Goal: Information Seeking & Learning: Check status

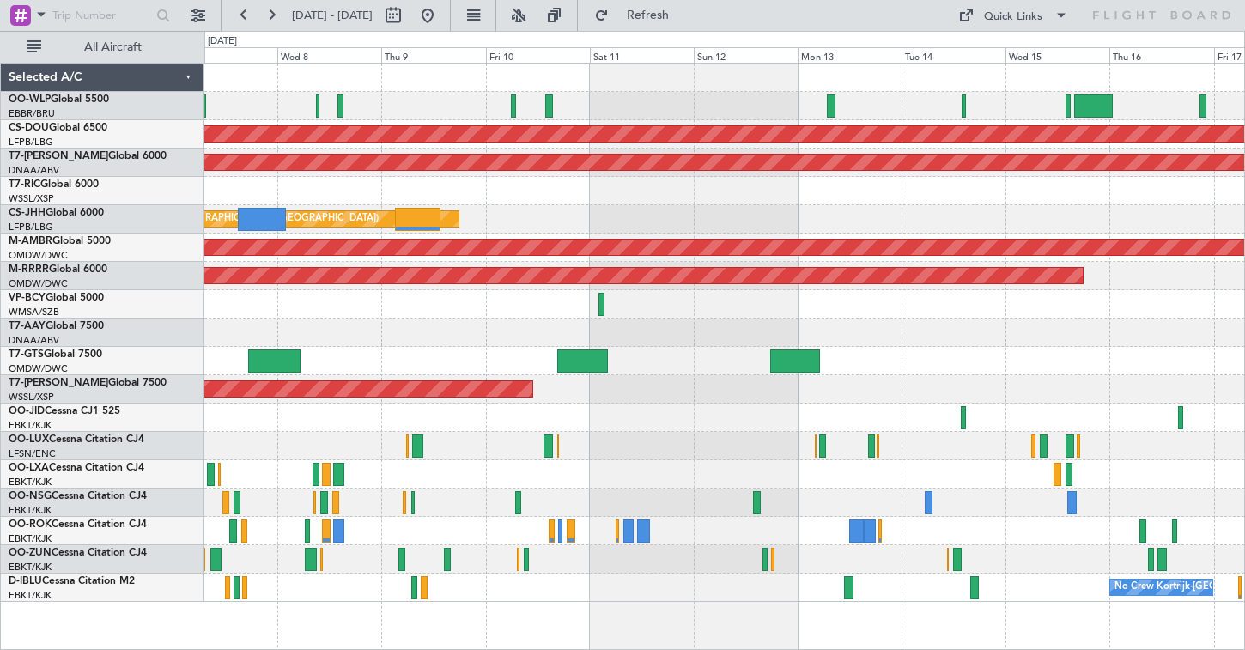
click at [700, 353] on div at bounding box center [724, 361] width 1040 height 28
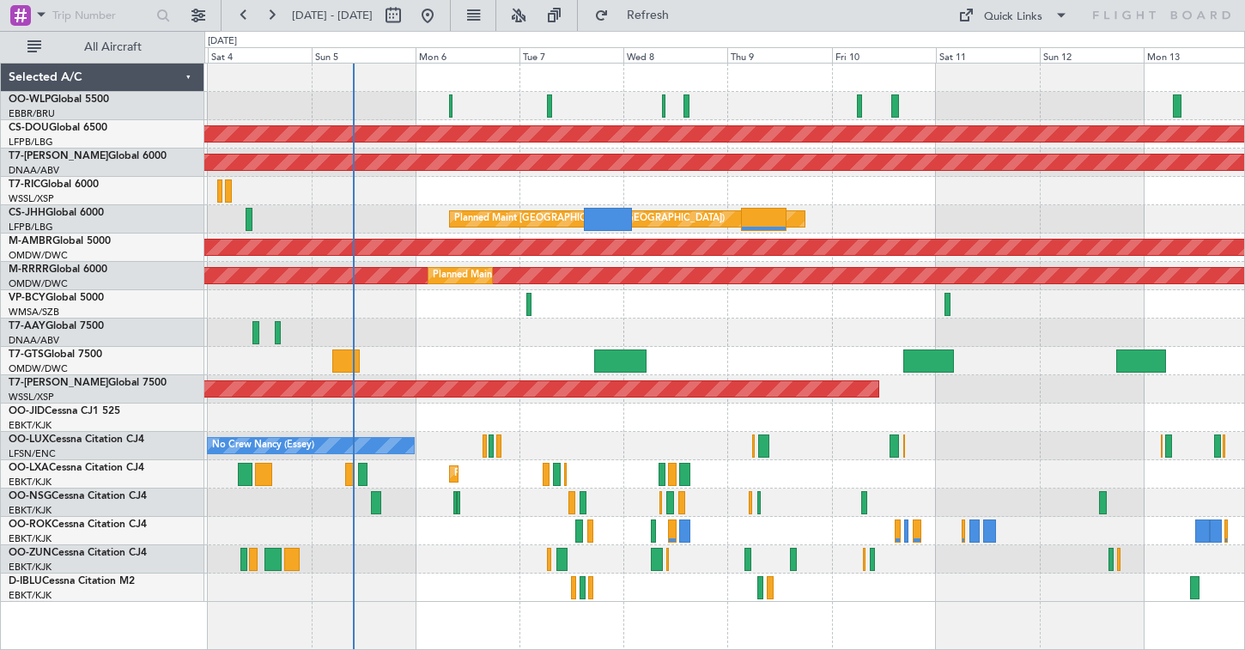
click at [779, 304] on div "Planned Maint Milan (Linate) Planned Maint [GEOGRAPHIC_DATA] ([GEOGRAPHIC_DATA]…" at bounding box center [724, 333] width 1040 height 538
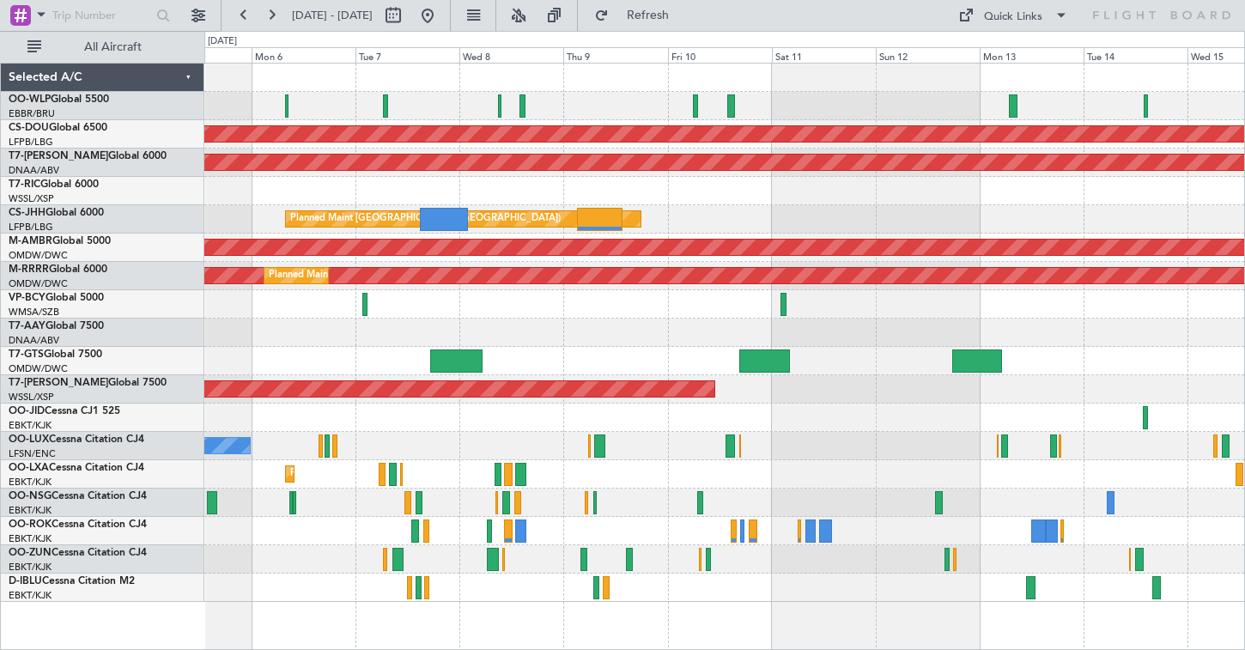
click at [474, 121] on div "Planned Maint London ([GEOGRAPHIC_DATA]) AOG Maint [GEOGRAPHIC_DATA] (Al Maktou…" at bounding box center [724, 333] width 1040 height 538
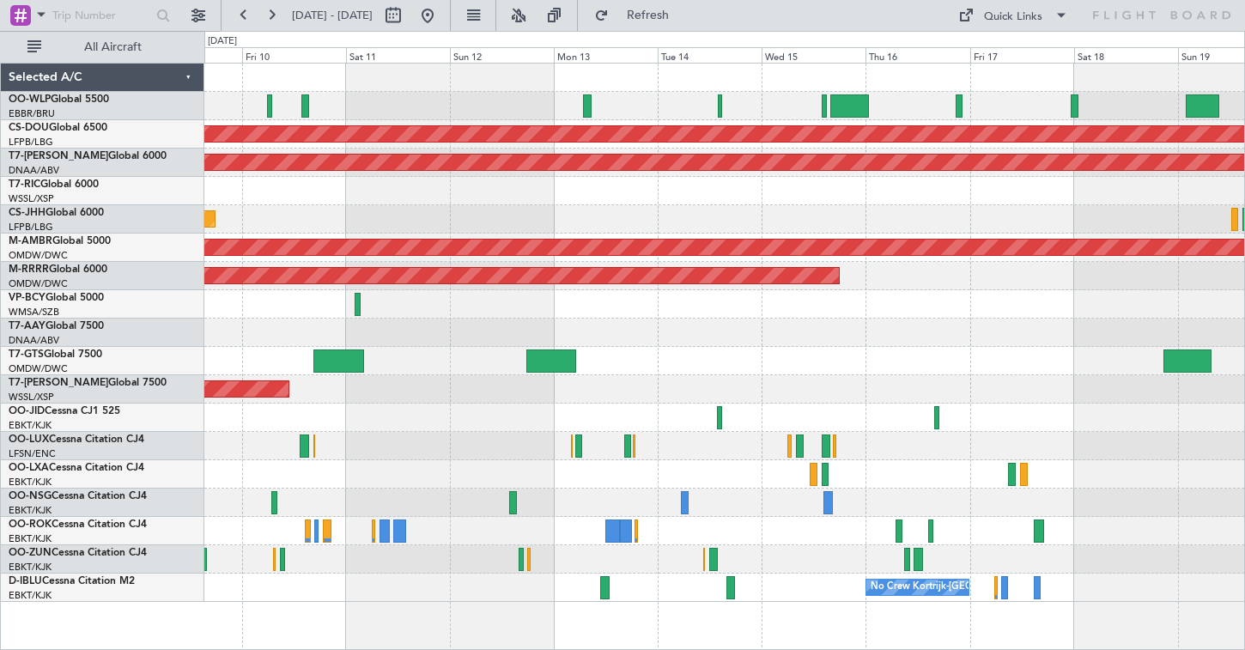
click at [390, 100] on div at bounding box center [724, 106] width 1040 height 28
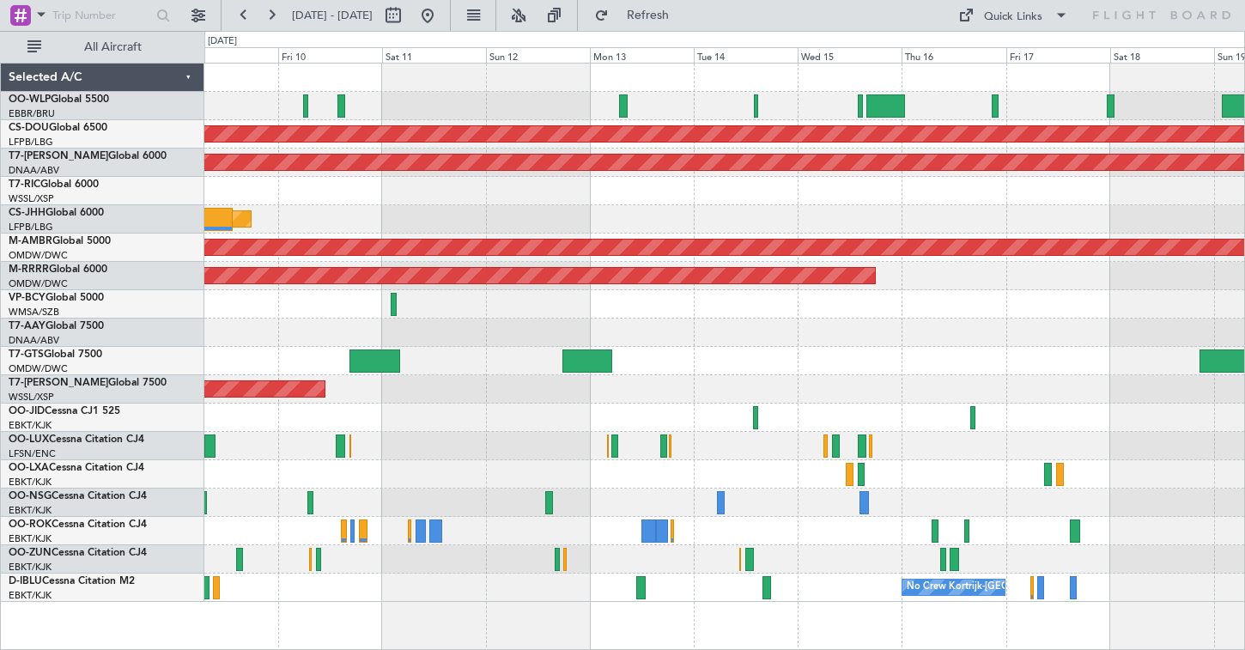
click at [637, 106] on div at bounding box center [724, 106] width 1040 height 28
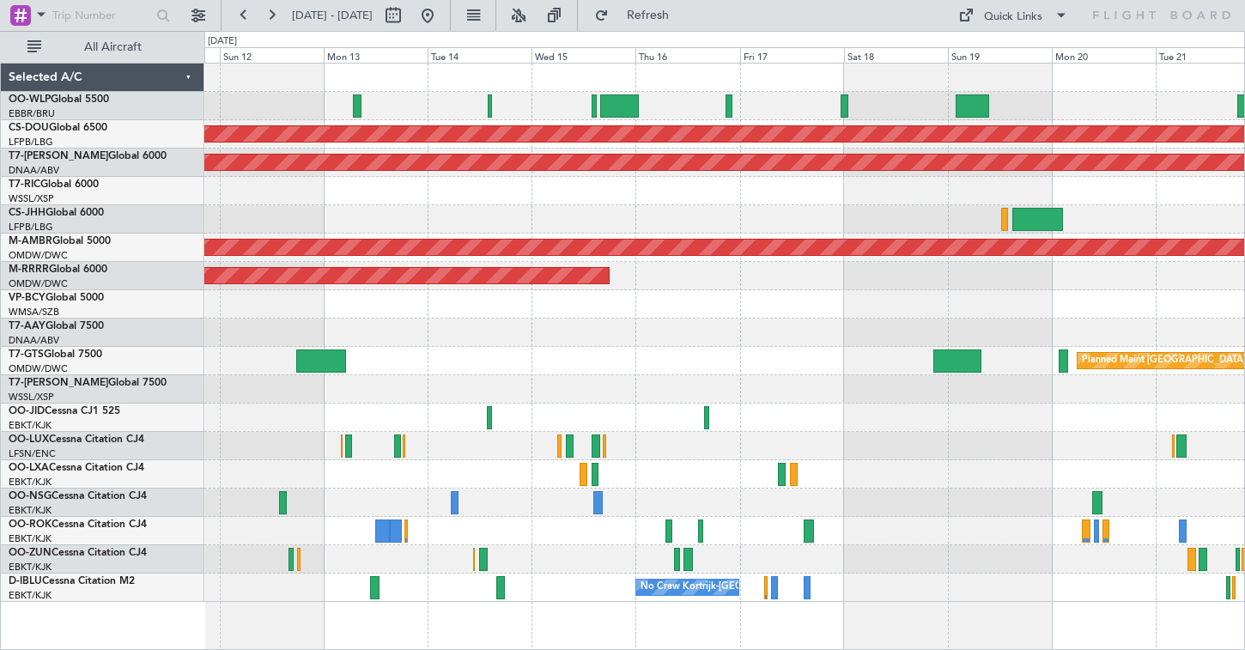
click at [539, 108] on div at bounding box center [724, 106] width 1040 height 28
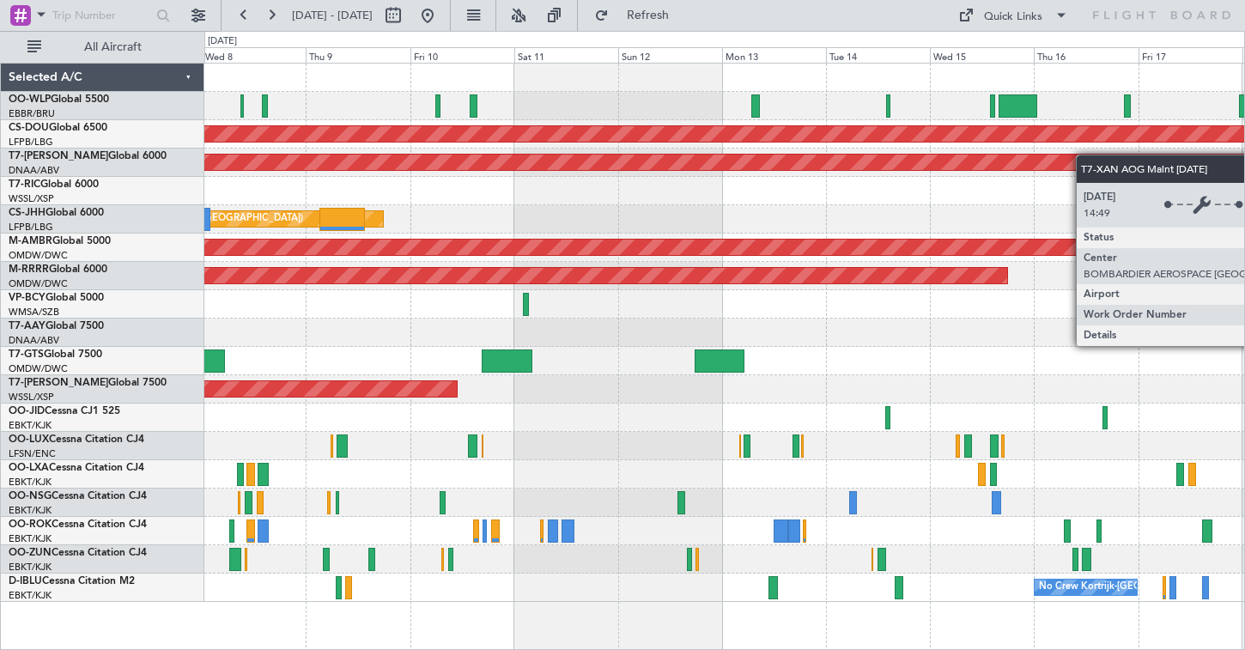
click at [1106, 160] on div "Planned Maint London ([GEOGRAPHIC_DATA]) AOG Maint [GEOGRAPHIC_DATA] (Al Maktou…" at bounding box center [724, 333] width 1040 height 538
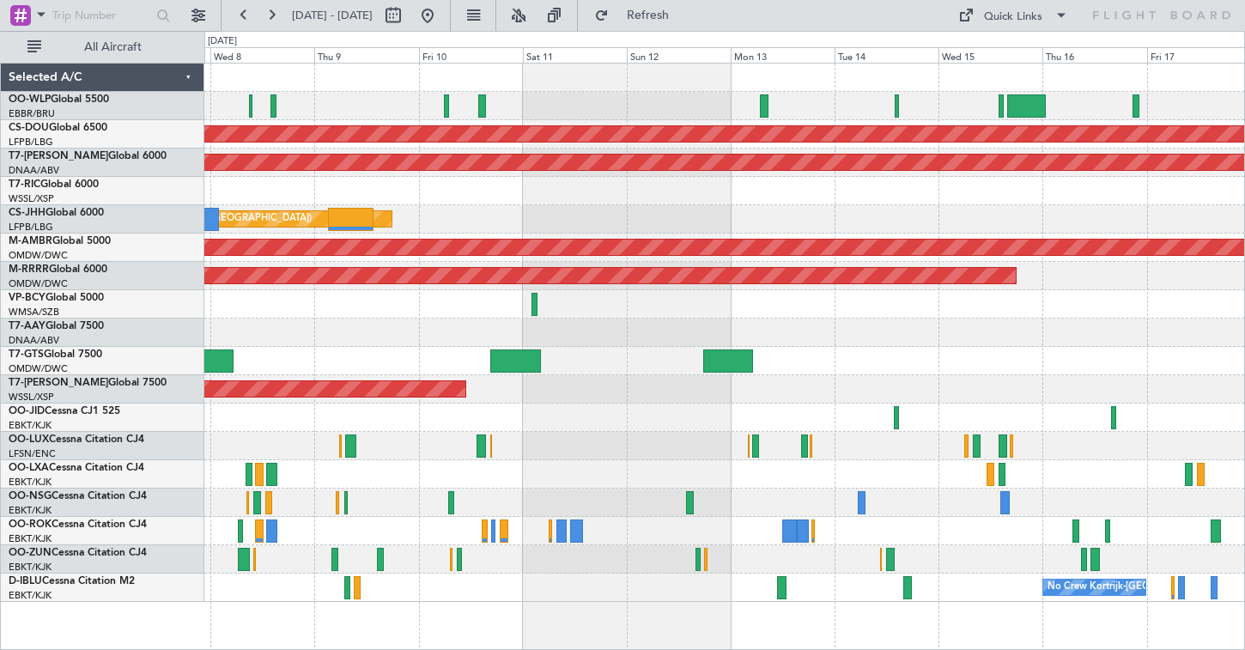
click at [596, 106] on div at bounding box center [724, 106] width 1040 height 28
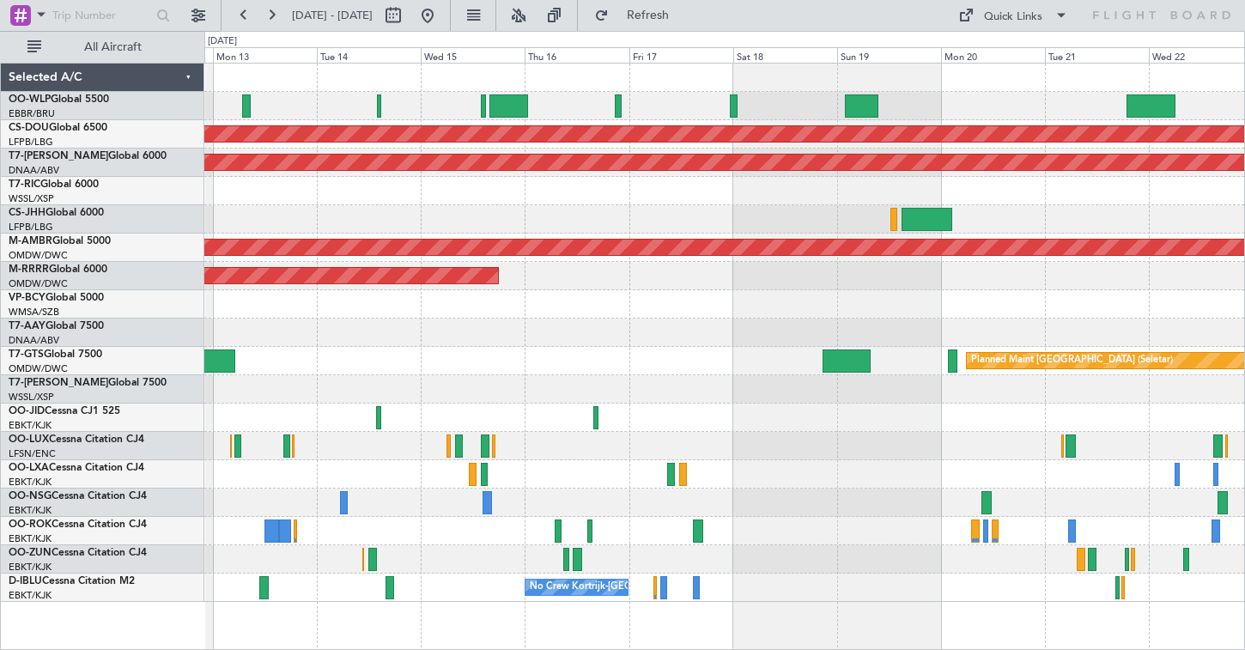
click at [464, 132] on div "Planned Maint London ([GEOGRAPHIC_DATA]) AOG Maint [GEOGRAPHIC_DATA] (Al Maktou…" at bounding box center [724, 333] width 1040 height 538
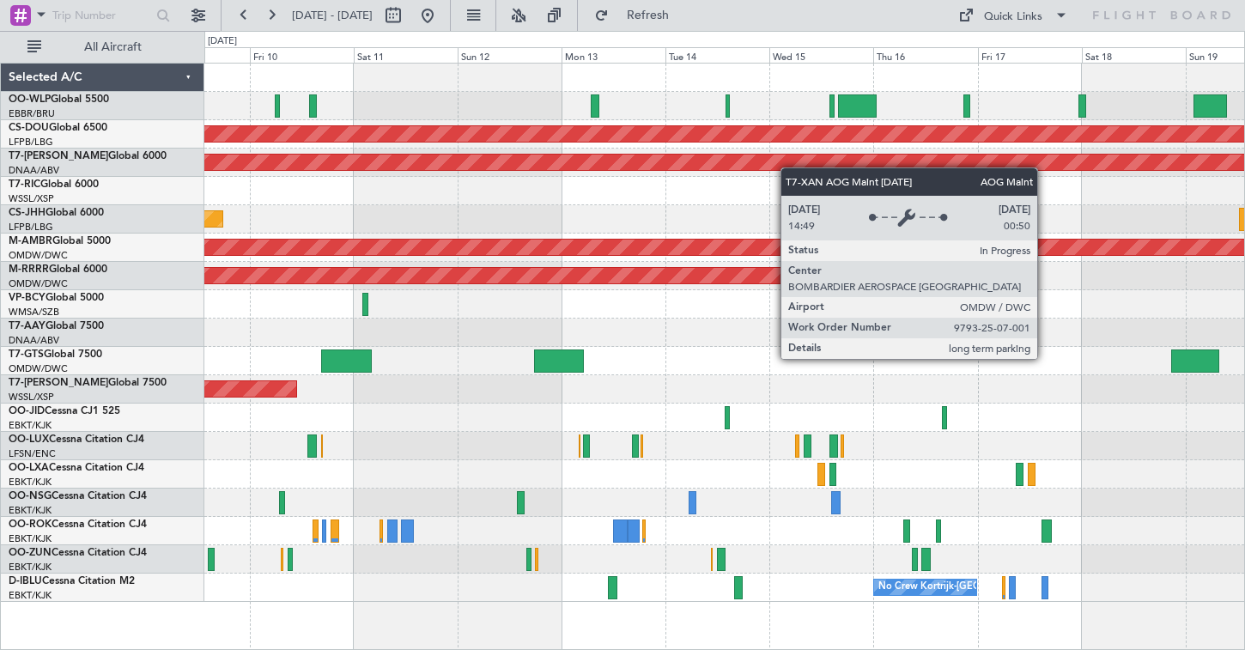
click at [1009, 166] on div "Planned Maint London ([GEOGRAPHIC_DATA]) AOG Maint [GEOGRAPHIC_DATA] (Al Maktou…" at bounding box center [724, 333] width 1040 height 538
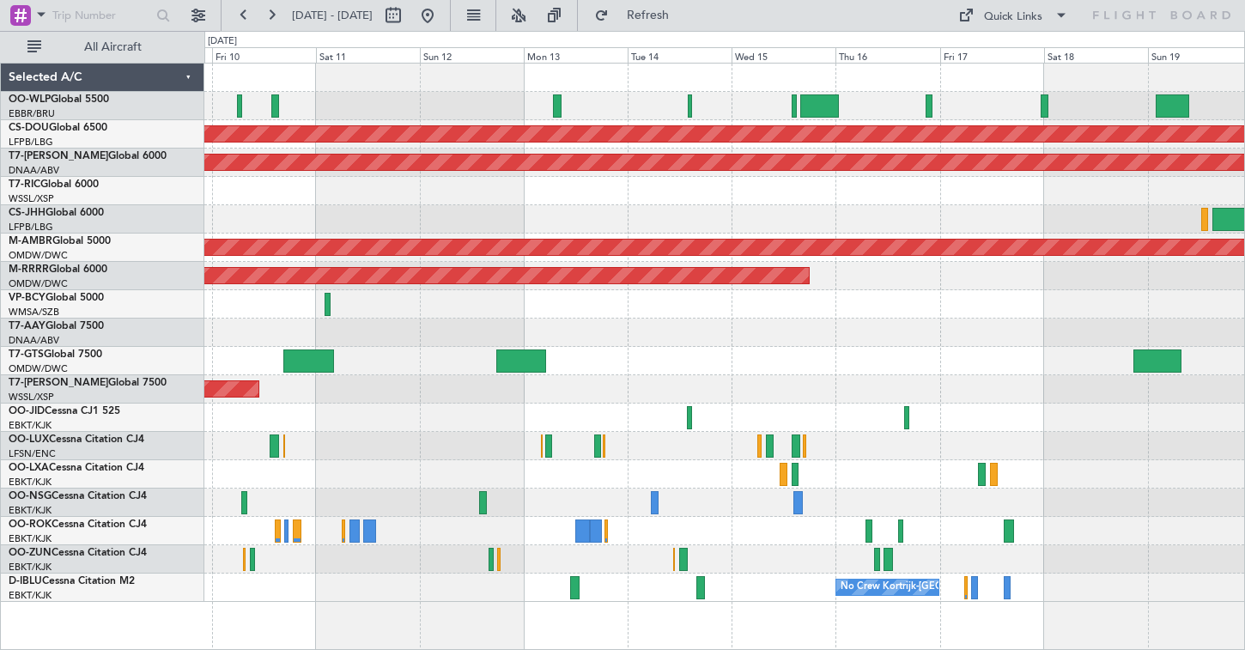
click at [440, 234] on div "Planned Maint London ([GEOGRAPHIC_DATA]) AOG Maint [GEOGRAPHIC_DATA] (Al Maktou…" at bounding box center [724, 333] width 1040 height 538
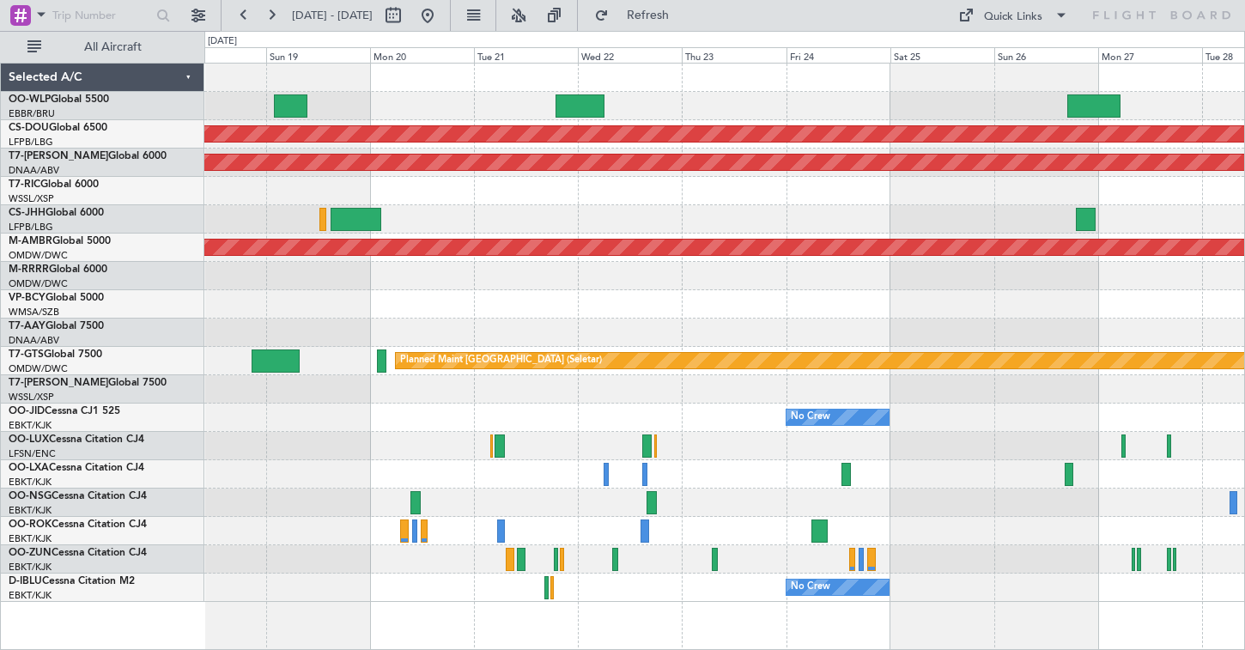
click at [485, 233] on div at bounding box center [724, 219] width 1040 height 28
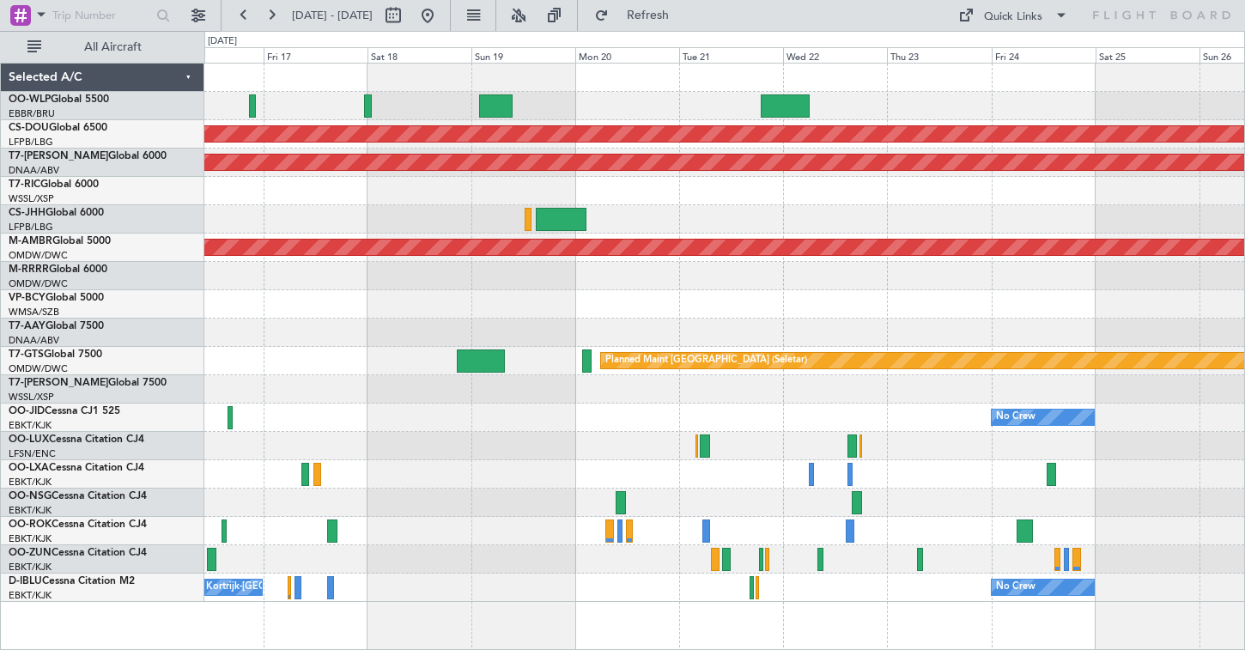
click at [854, 200] on div at bounding box center [724, 191] width 1040 height 28
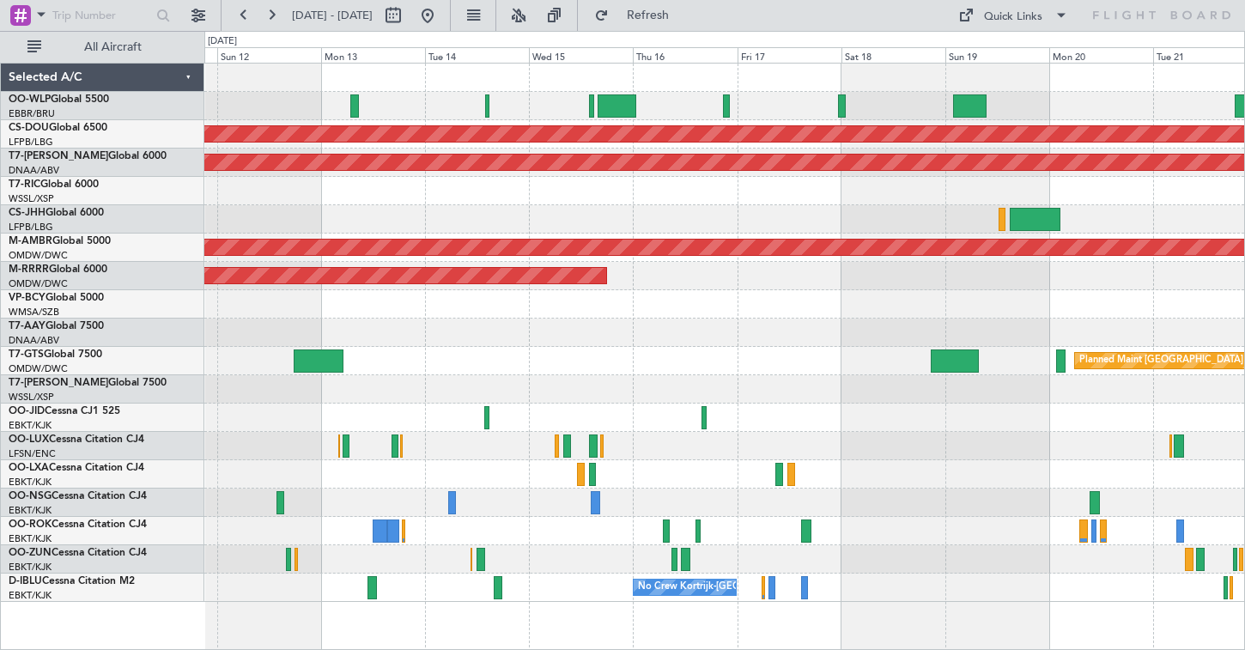
click at [789, 212] on div "Planned Maint [GEOGRAPHIC_DATA] ([GEOGRAPHIC_DATA])" at bounding box center [724, 219] width 1040 height 28
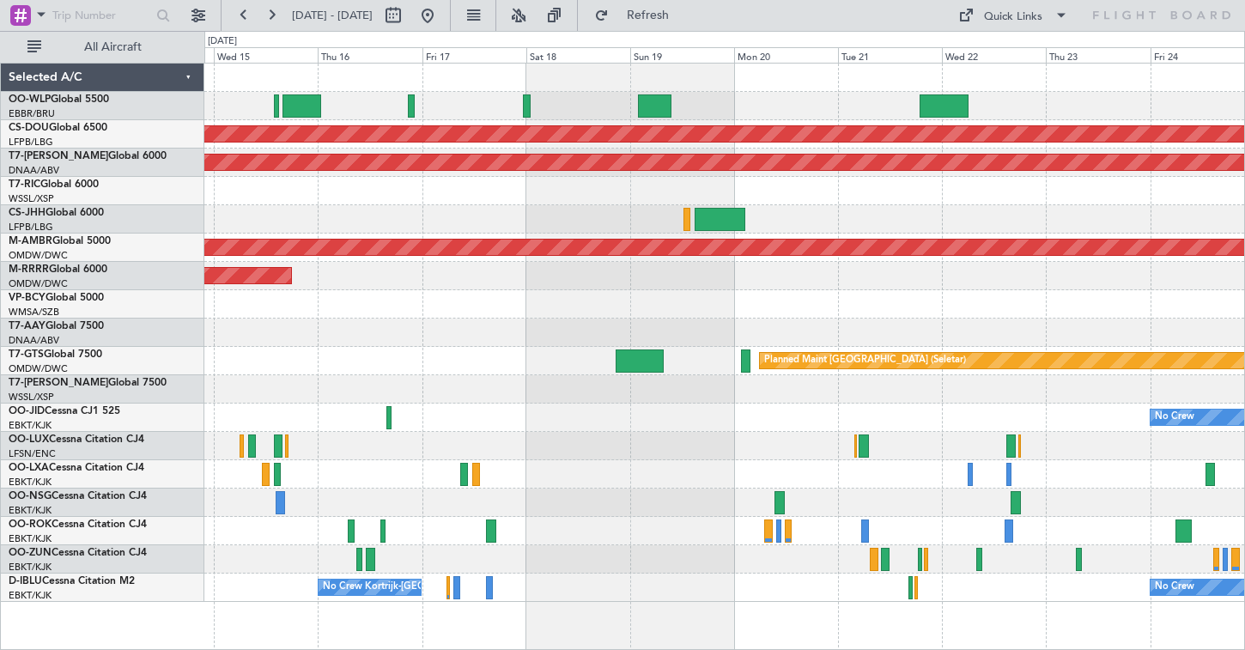
click at [665, 202] on div at bounding box center [724, 191] width 1040 height 28
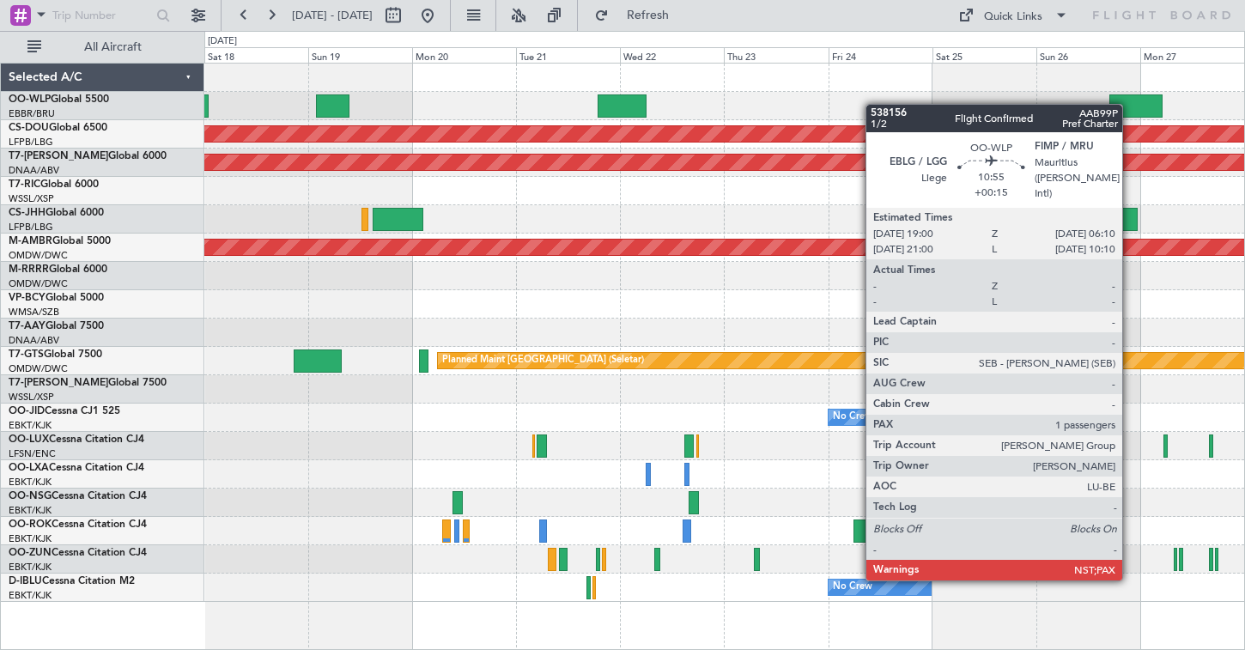
click at [485, 155] on div "Planned Maint London ([GEOGRAPHIC_DATA]) AOG Maint [GEOGRAPHIC_DATA] (Al Maktou…" at bounding box center [724, 333] width 1040 height 538
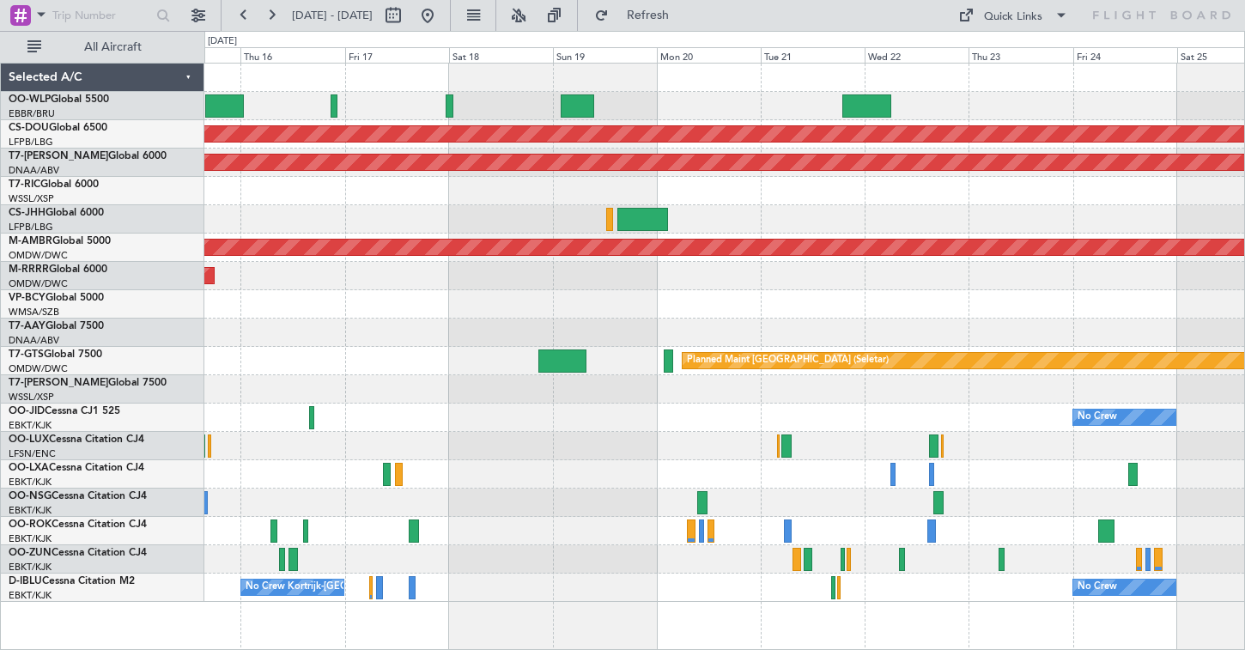
click at [975, 236] on div "Planned Maint London ([GEOGRAPHIC_DATA]) AOG Maint [GEOGRAPHIC_DATA] (Al Maktou…" at bounding box center [724, 333] width 1040 height 538
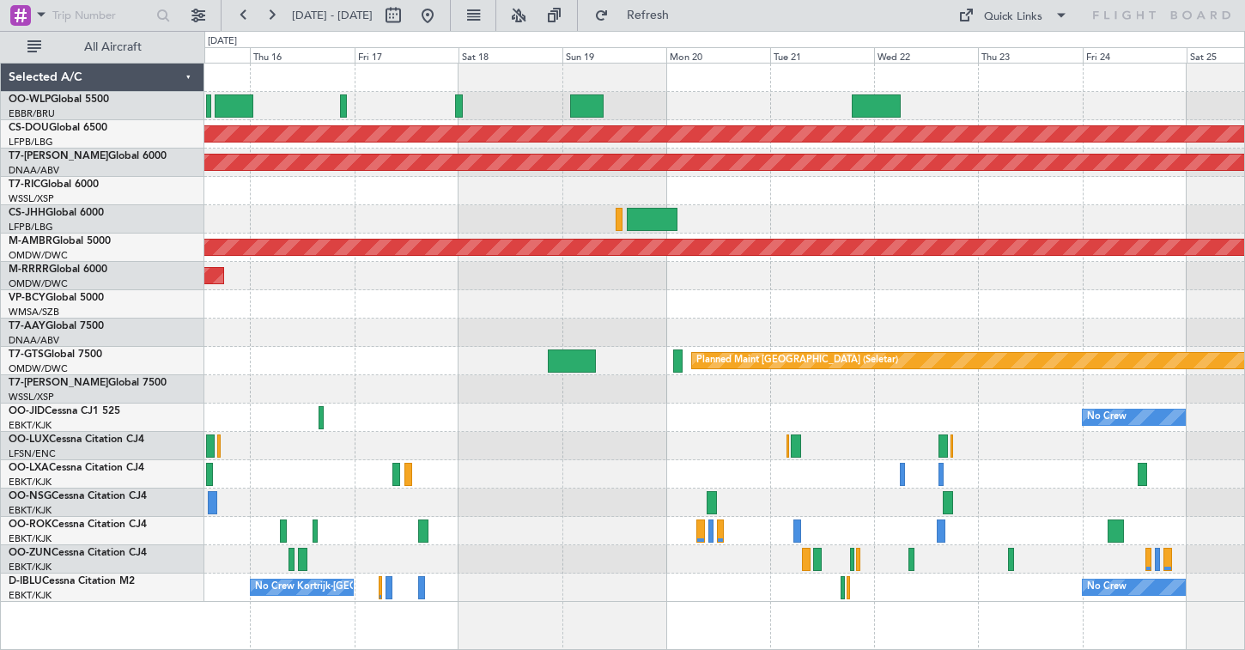
click at [935, 209] on div at bounding box center [724, 219] width 1040 height 28
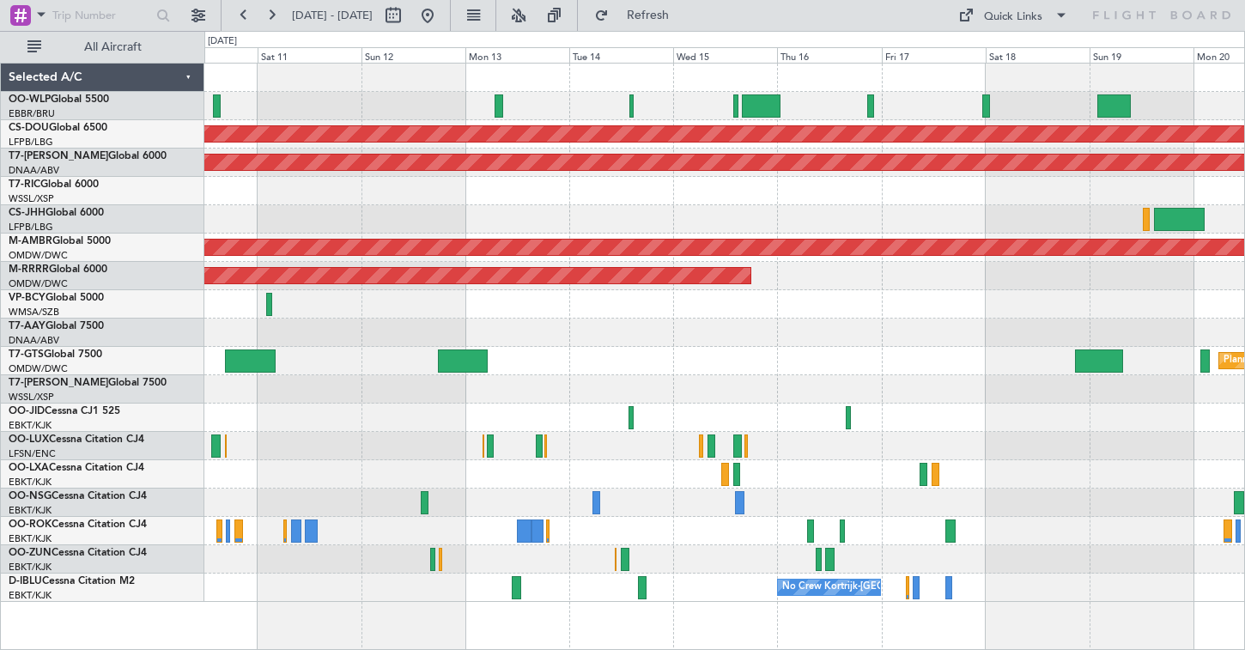
click at [942, 238] on div "Planned Maint London ([GEOGRAPHIC_DATA]) AOG Maint [GEOGRAPHIC_DATA] (Al Maktou…" at bounding box center [724, 333] width 1040 height 538
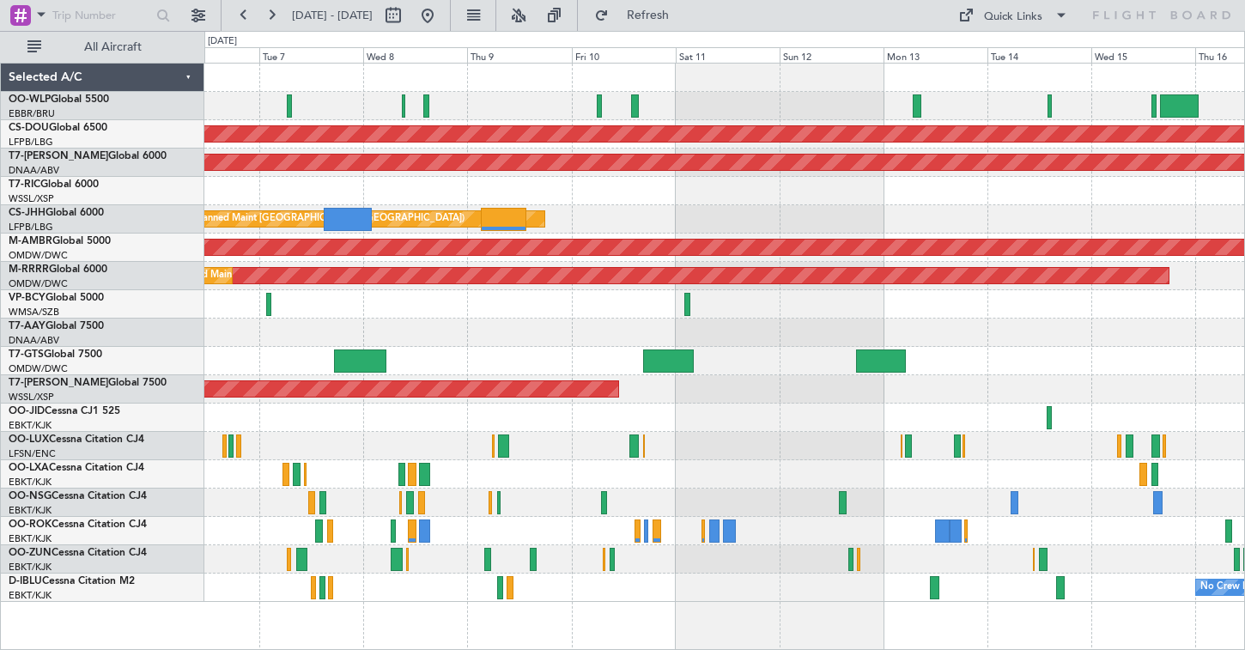
click at [680, 114] on div at bounding box center [724, 106] width 1040 height 28
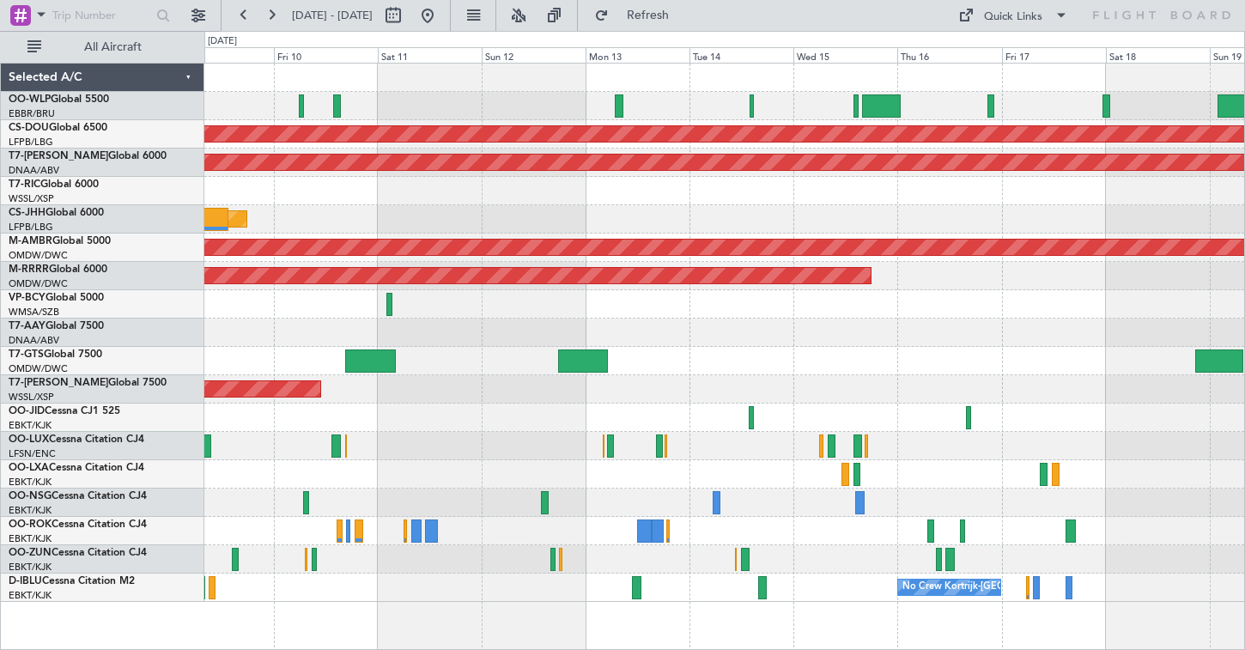
click at [517, 209] on div "Planned Maint London ([GEOGRAPHIC_DATA]) AOG Maint [GEOGRAPHIC_DATA] (Al Maktou…" at bounding box center [724, 333] width 1040 height 538
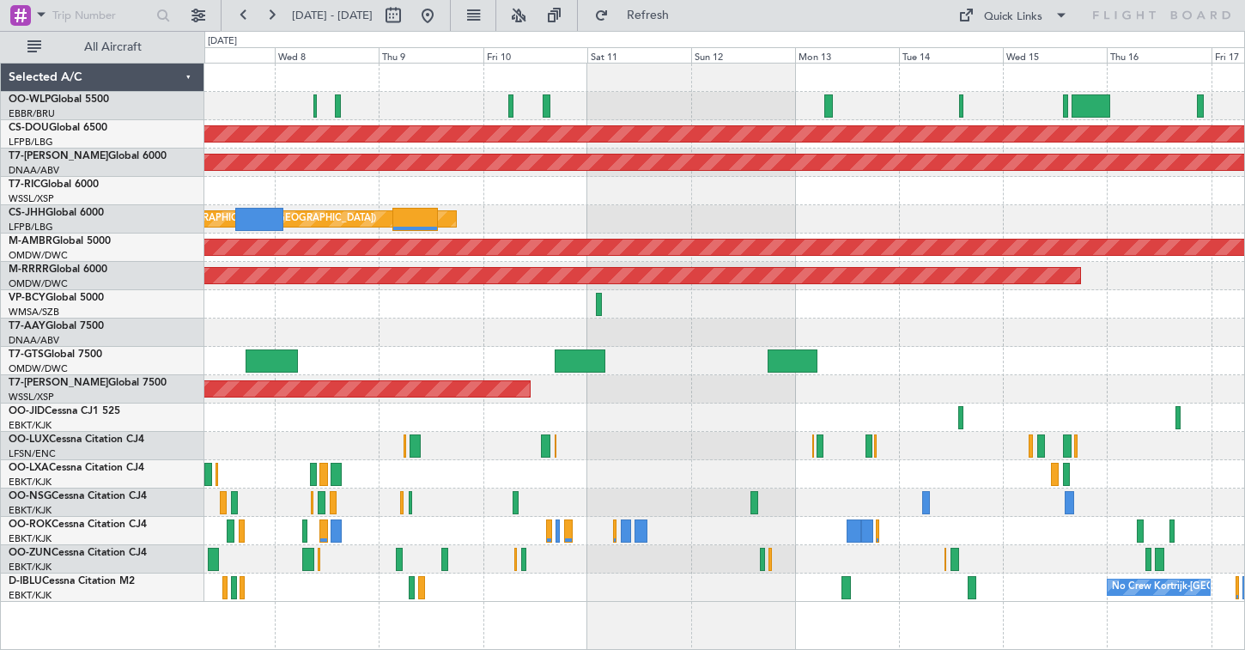
click at [644, 197] on div at bounding box center [724, 191] width 1040 height 28
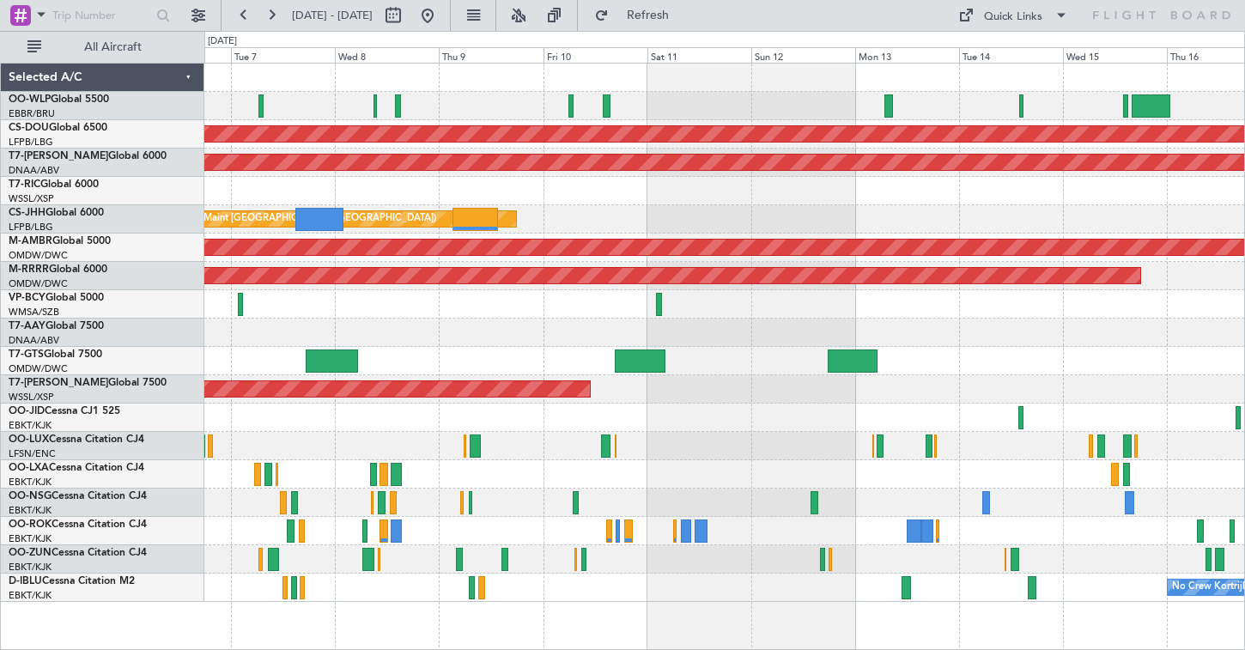
click at [631, 194] on div at bounding box center [724, 191] width 1040 height 28
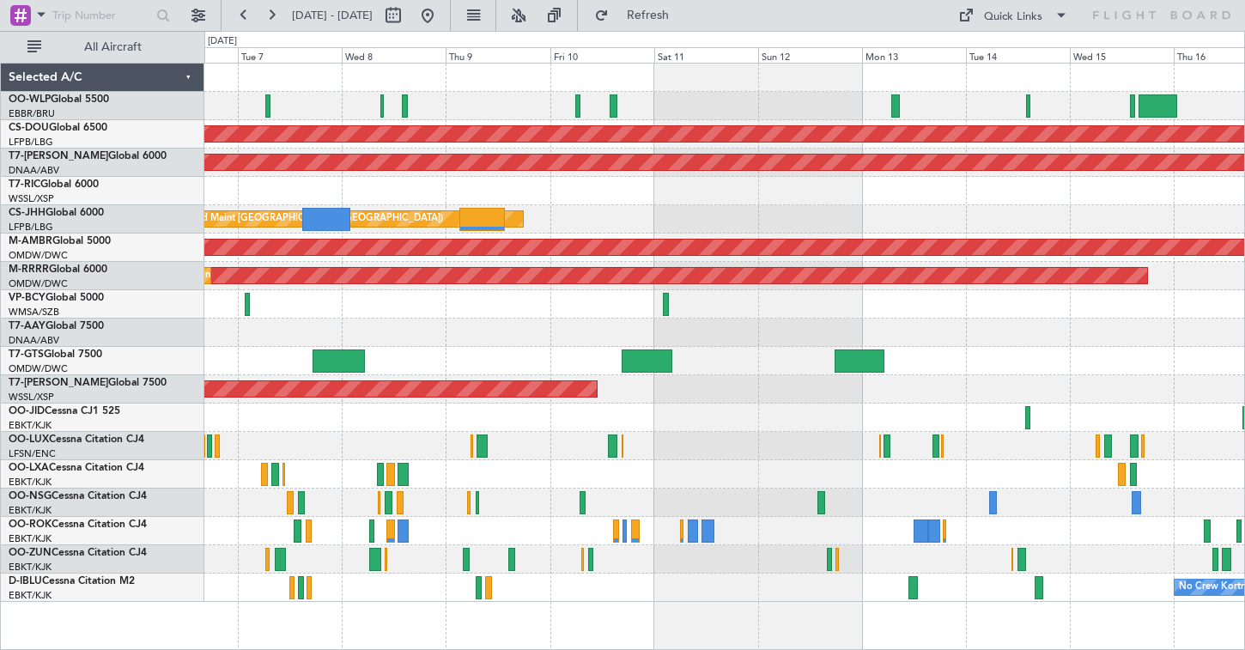
click at [603, 111] on div at bounding box center [724, 106] width 1040 height 28
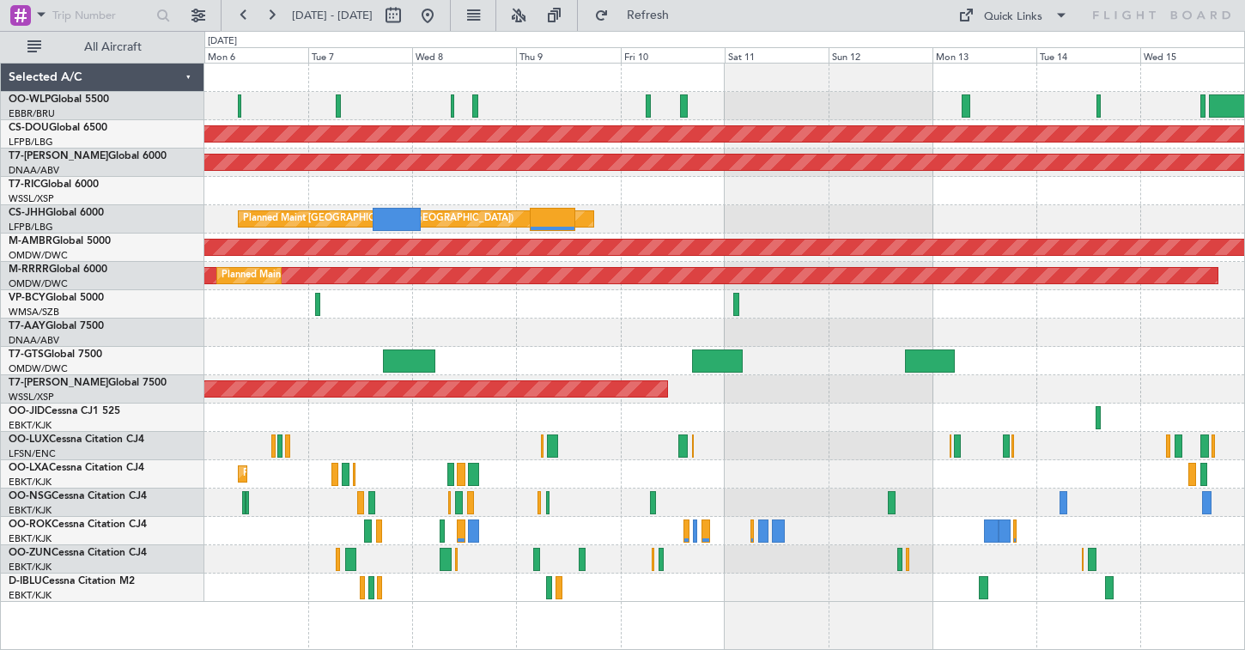
click at [743, 203] on div at bounding box center [724, 191] width 1040 height 28
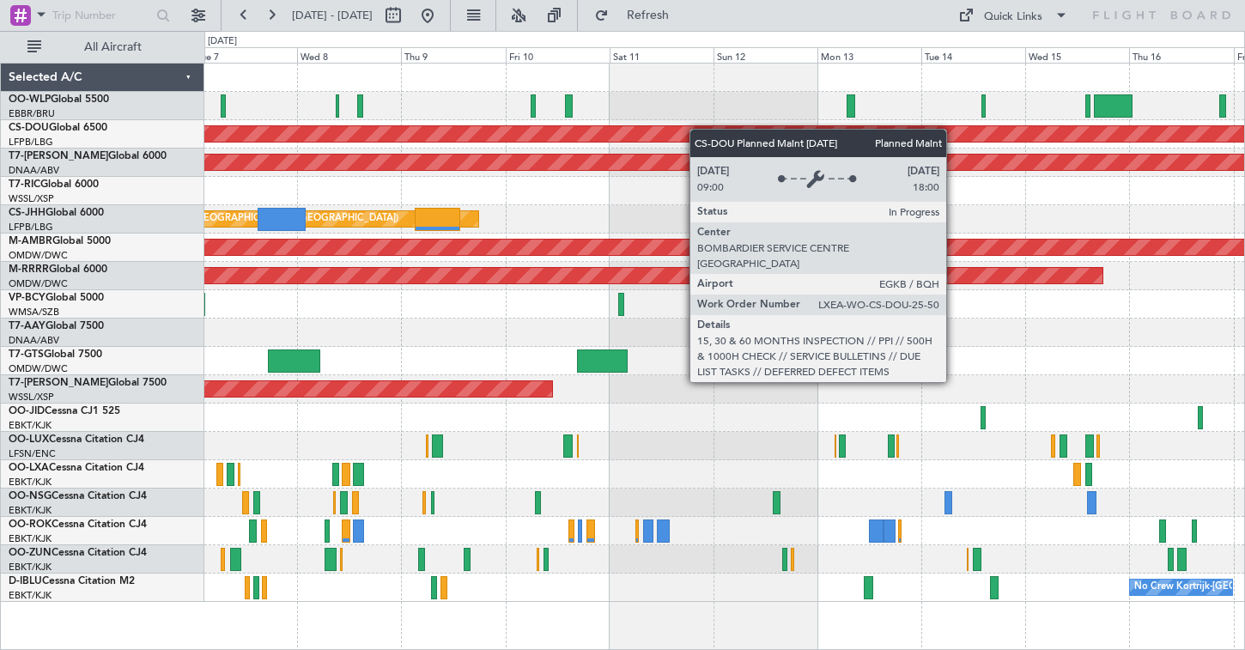
click at [562, 155] on div "Planned Maint London ([GEOGRAPHIC_DATA]) AOG Maint [GEOGRAPHIC_DATA] (Al Maktou…" at bounding box center [724, 333] width 1040 height 538
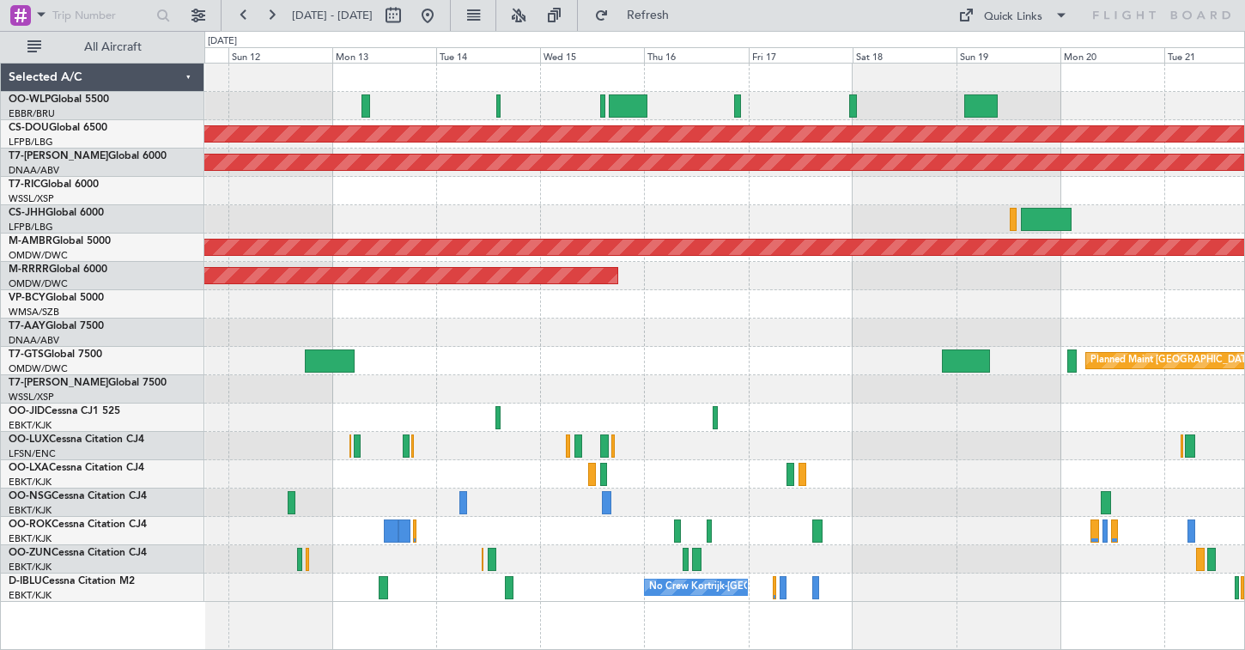
click at [410, 104] on div at bounding box center [724, 106] width 1040 height 28
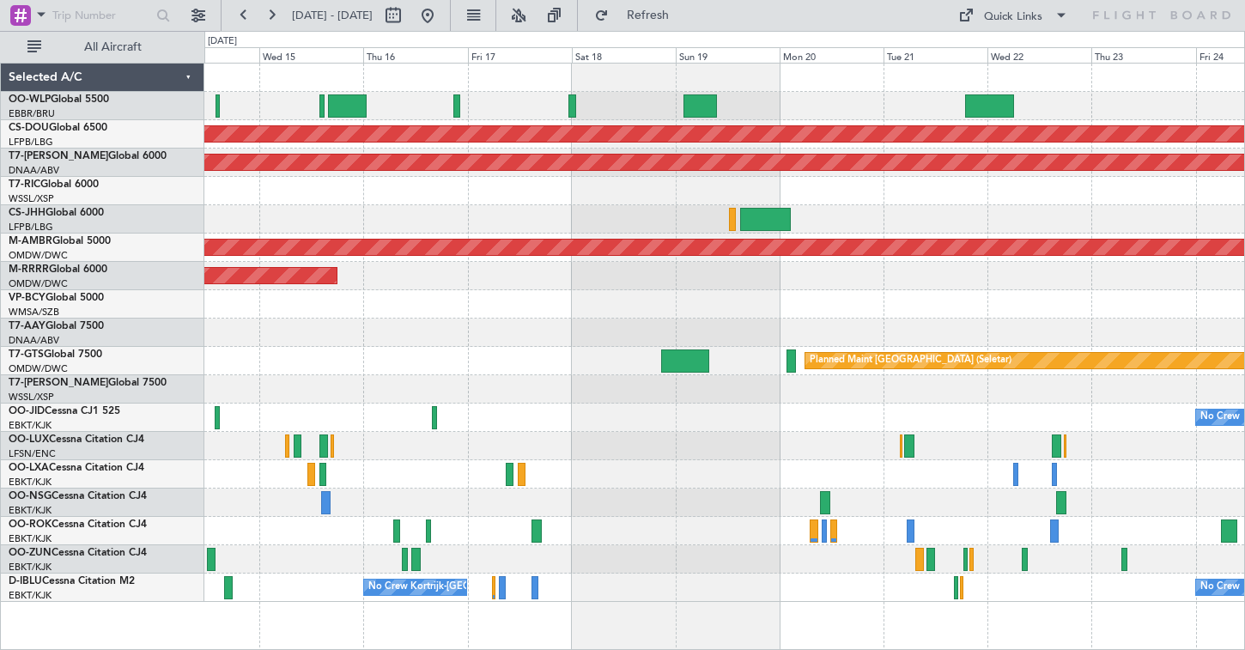
click at [522, 215] on div at bounding box center [724, 219] width 1040 height 28
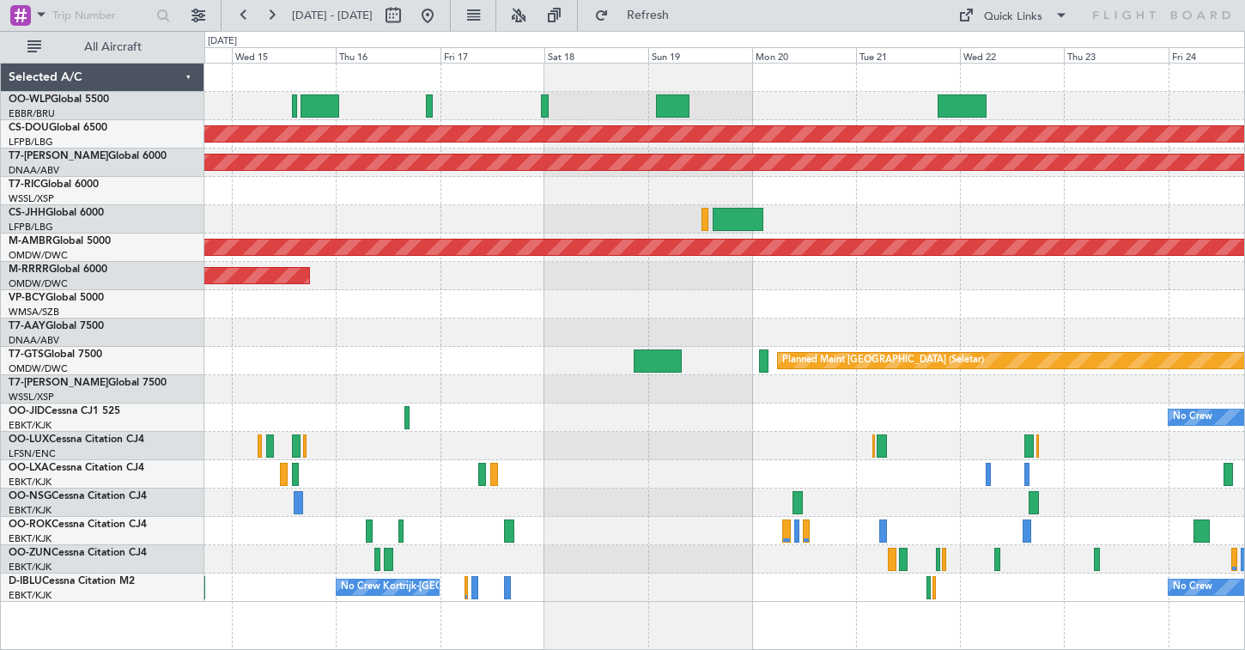
click at [926, 326] on div "Planned Maint London ([GEOGRAPHIC_DATA]) AOG Maint [GEOGRAPHIC_DATA] (Al Maktou…" at bounding box center [724, 333] width 1040 height 538
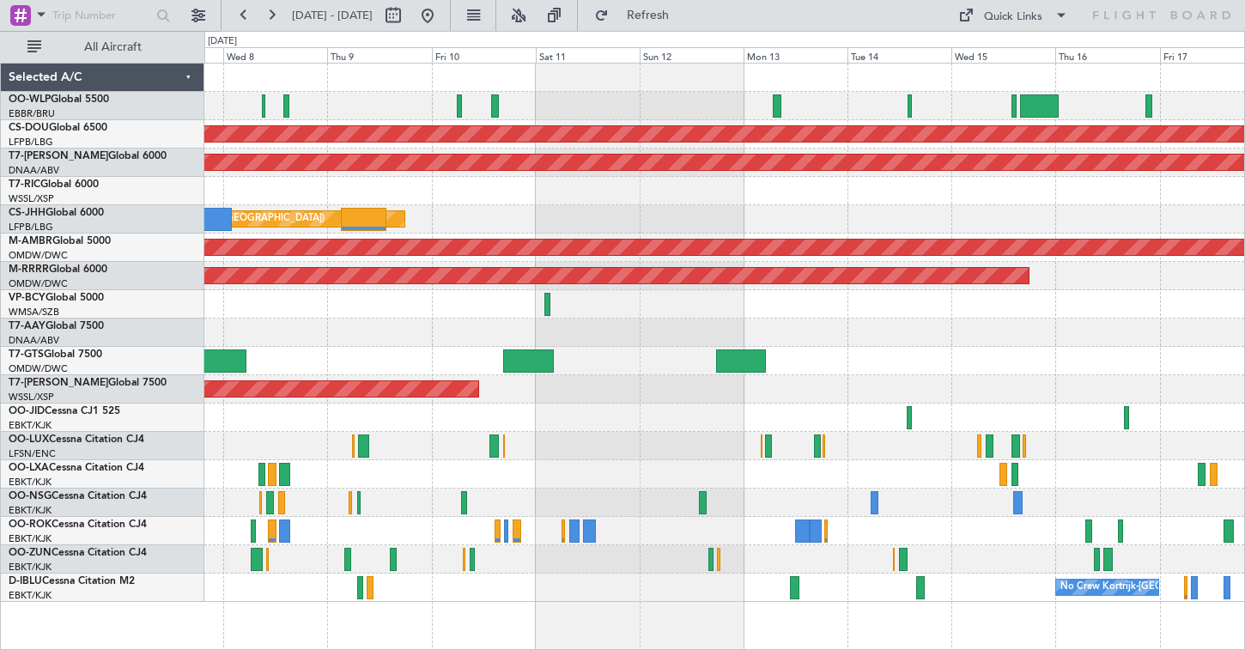
click at [564, 108] on div at bounding box center [724, 106] width 1040 height 28
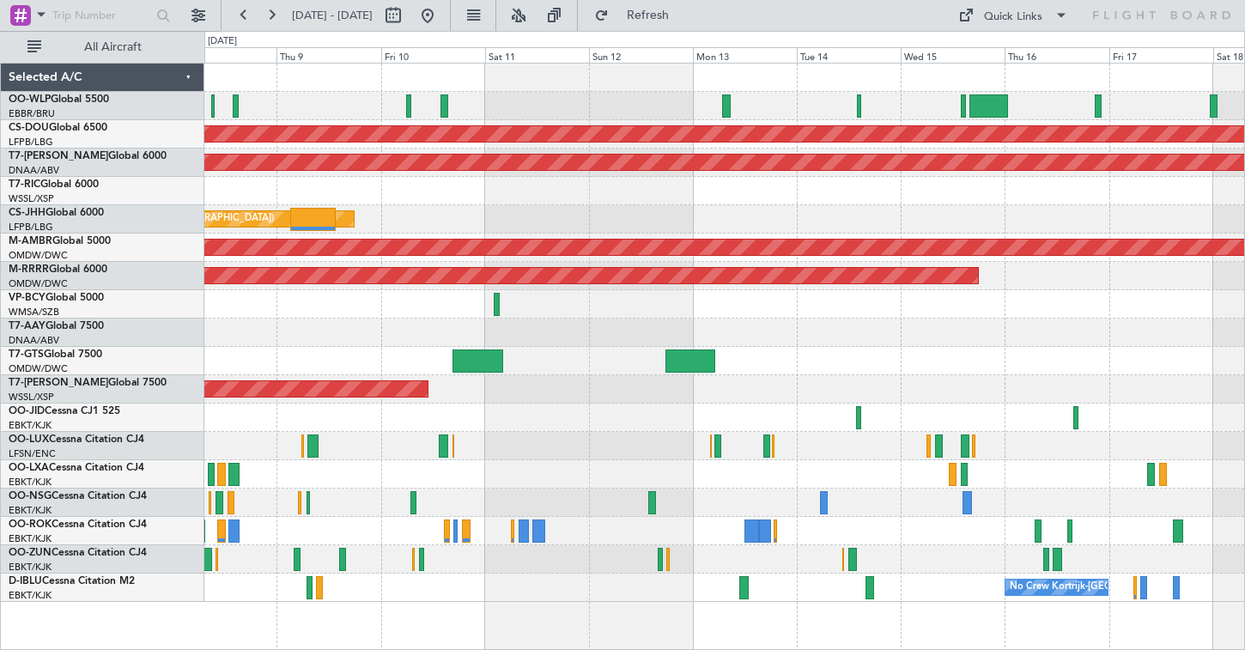
click at [571, 86] on div "Planned Maint London ([GEOGRAPHIC_DATA]) AOG Maint [GEOGRAPHIC_DATA] (Al Maktou…" at bounding box center [724, 333] width 1040 height 538
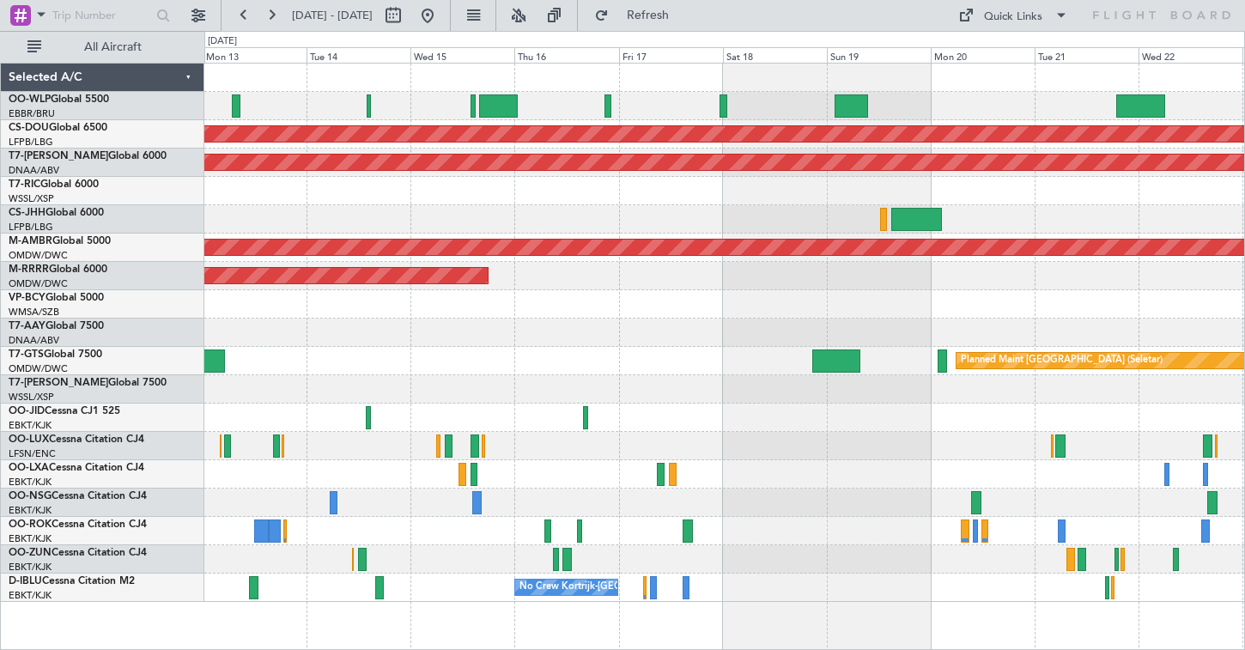
click at [92, 199] on div "Planned Maint London ([GEOGRAPHIC_DATA]) AOG Maint [GEOGRAPHIC_DATA] (Al Maktou…" at bounding box center [622, 340] width 1245 height 619
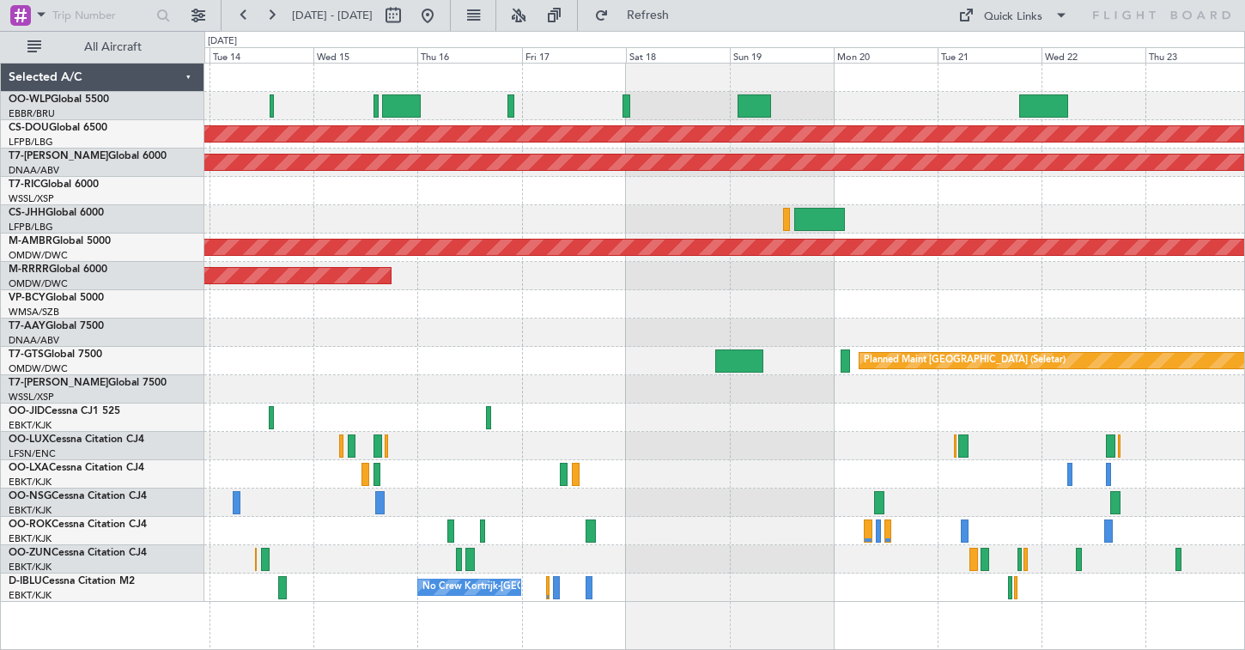
click at [552, 347] on div "Planned Maint London ([GEOGRAPHIC_DATA]) AOG Maint [GEOGRAPHIC_DATA] (Al Maktou…" at bounding box center [724, 333] width 1040 height 538
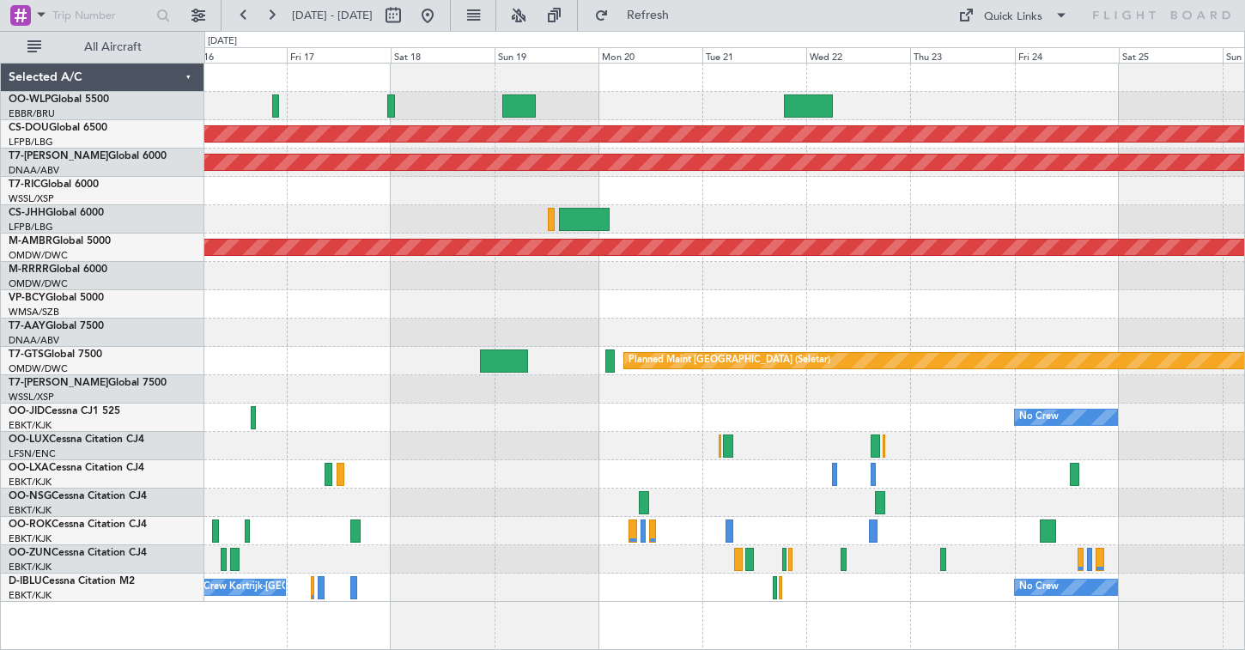
click at [576, 180] on div at bounding box center [724, 191] width 1040 height 28
click at [803, 103] on div at bounding box center [724, 106] width 1040 height 28
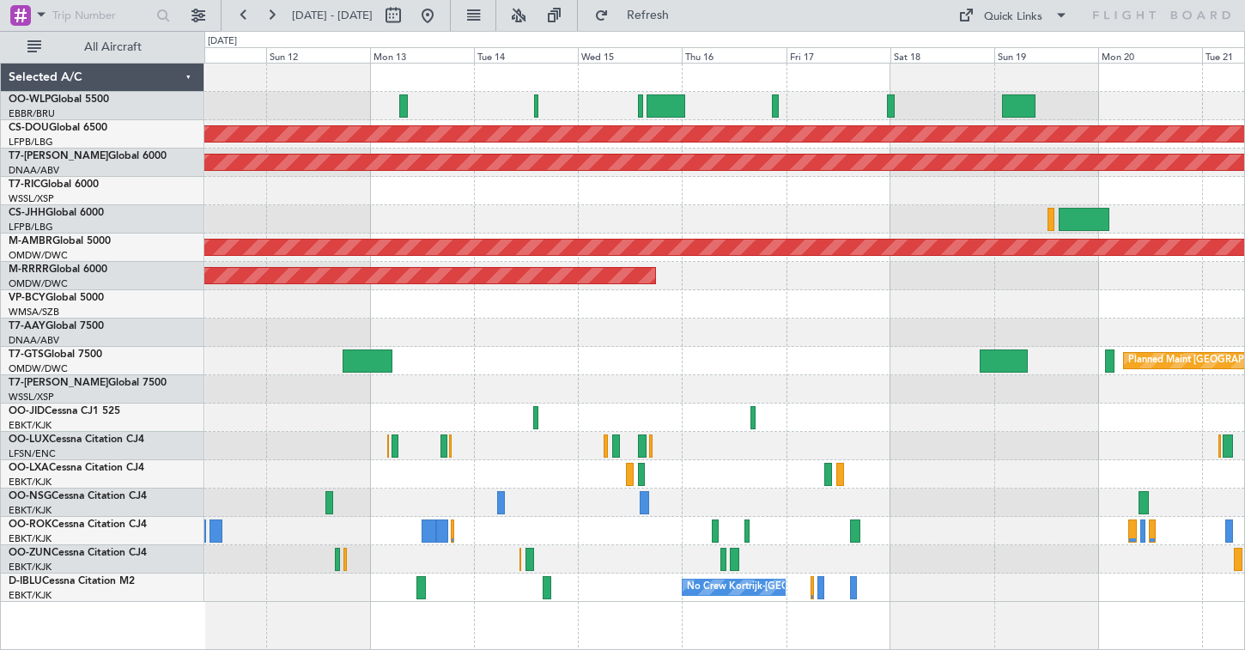
click at [732, 179] on div "Planned Maint London ([GEOGRAPHIC_DATA]) AOG Maint [GEOGRAPHIC_DATA] (Al Maktou…" at bounding box center [724, 333] width 1040 height 538
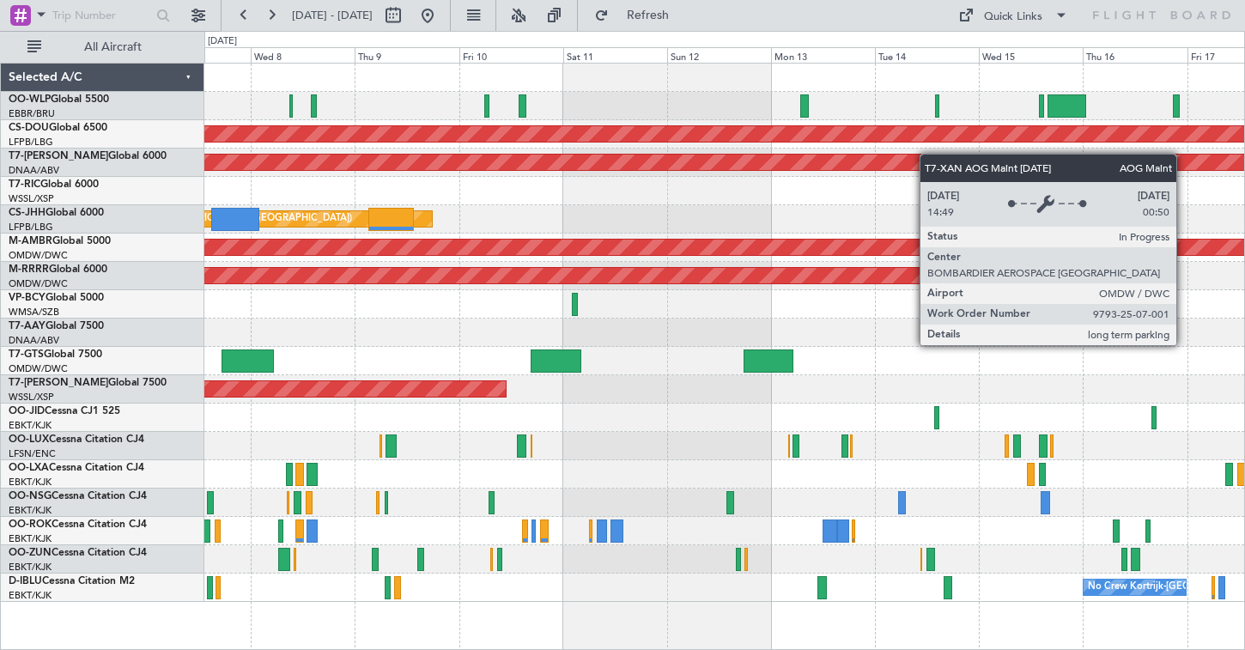
click at [929, 155] on div "Planned Maint London ([GEOGRAPHIC_DATA]) AOG Maint [GEOGRAPHIC_DATA] (Al Maktou…" at bounding box center [724, 333] width 1040 height 538
